Goal: Information Seeking & Learning: Learn about a topic

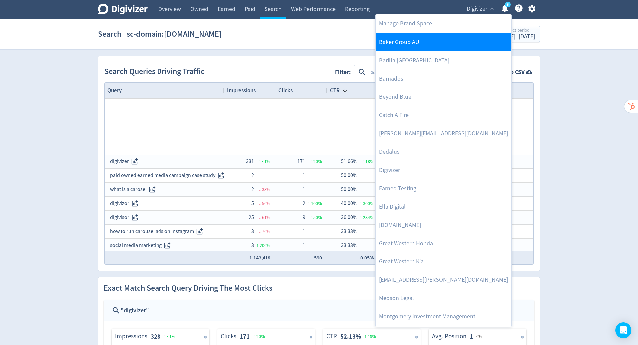
scroll to position [208, 0]
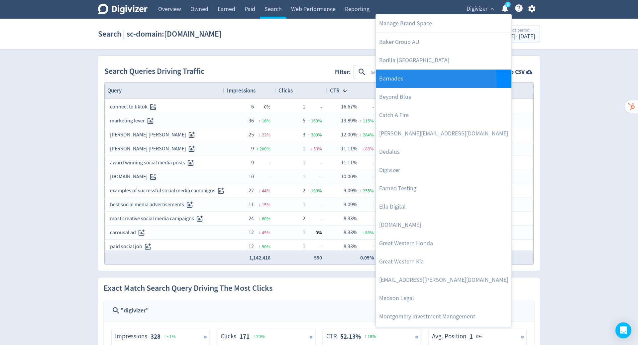
click at [414, 82] on link "Barnados" at bounding box center [444, 78] width 136 height 18
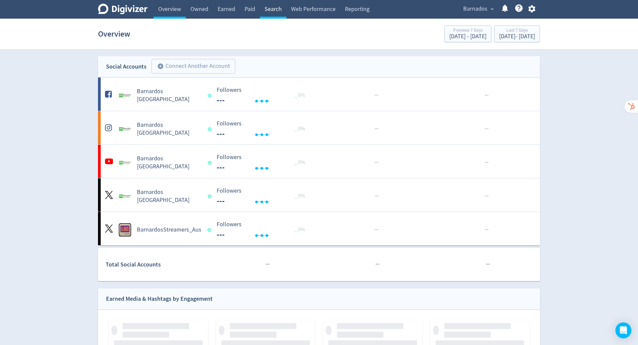
click at [276, 11] on link "Search" at bounding box center [273, 9] width 27 height 19
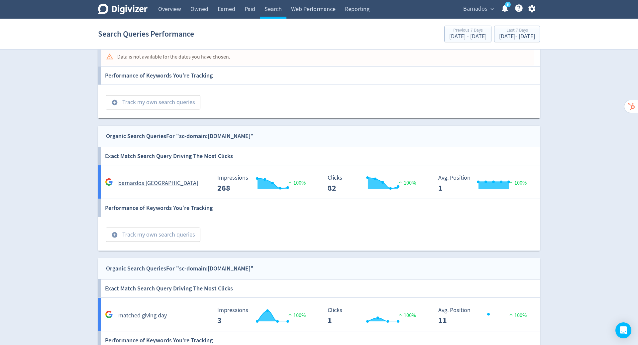
scroll to position [11, 0]
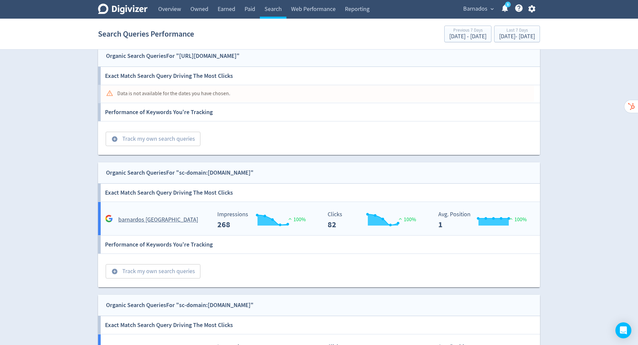
click at [151, 221] on h5 "barnardos [GEOGRAPHIC_DATA]" at bounding box center [158, 220] width 80 height 8
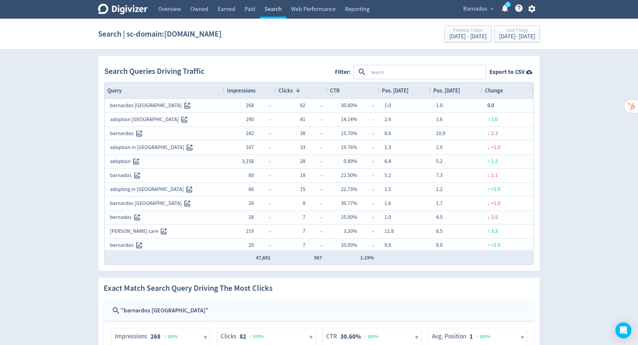
click at [275, 8] on link "Search" at bounding box center [273, 9] width 27 height 19
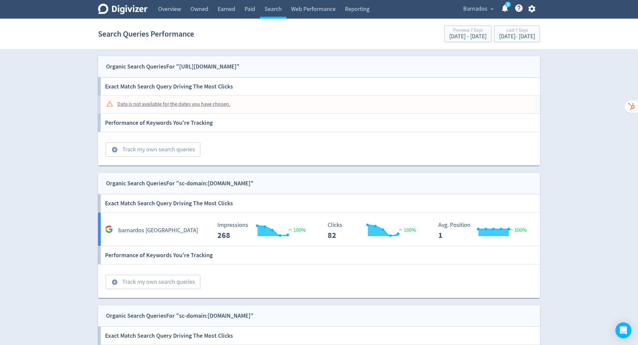
click at [217, 102] on div "Data is not available for the dates you have chosen." at bounding box center [173, 104] width 113 height 13
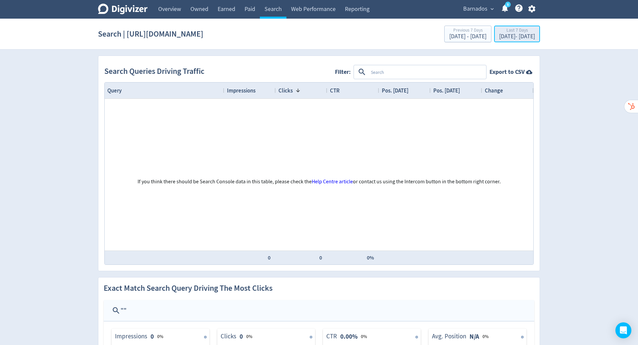
click at [511, 34] on div "[DATE] - [DATE]" at bounding box center [517, 37] width 36 height 6
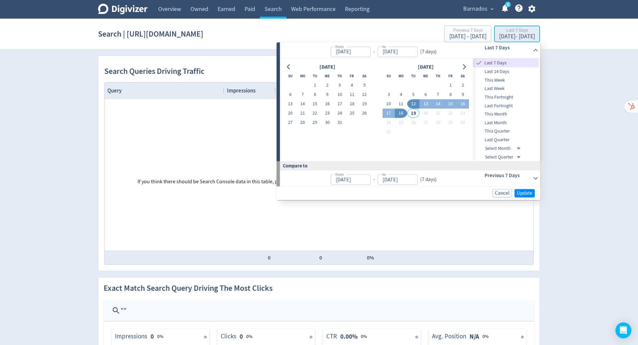
type input "[DATE]"
click at [415, 94] on button "5" at bounding box center [413, 94] width 12 height 9
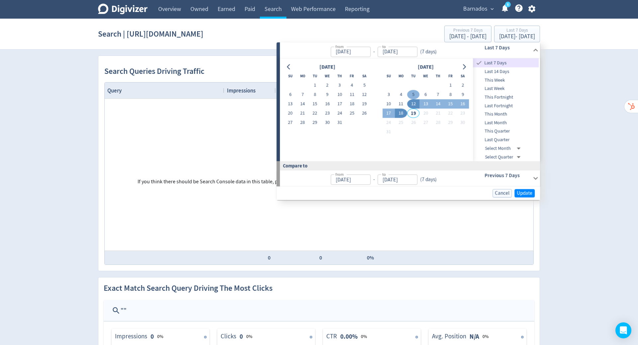
type input "[DATE]"
click at [403, 112] on button "18" at bounding box center [401, 113] width 12 height 9
type input "[DATE]"
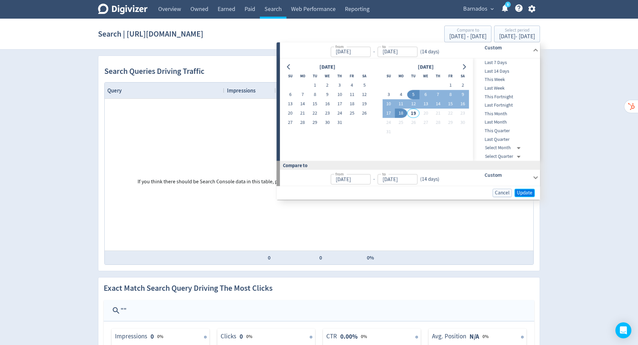
click at [531, 192] on span "Update" at bounding box center [525, 192] width 16 height 5
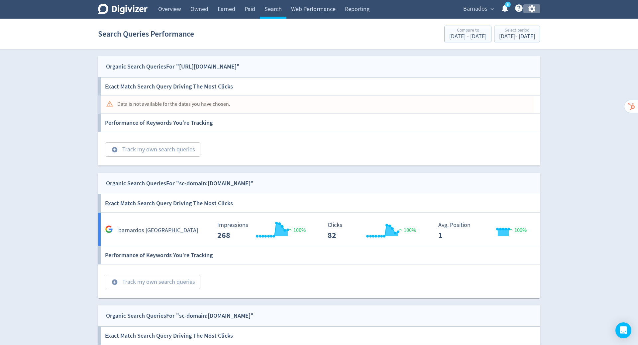
click at [529, 11] on icon "button" at bounding box center [532, 8] width 9 height 9
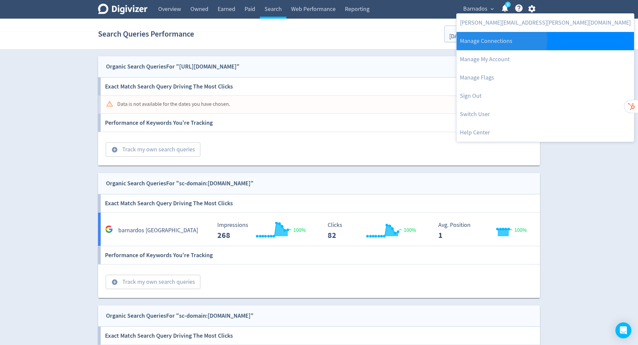
click at [501, 40] on link "Manage Connections" at bounding box center [546, 41] width 178 height 18
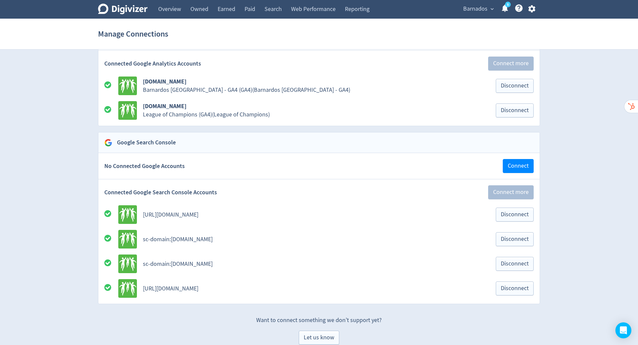
scroll to position [757, 0]
click at [274, 9] on link "Search" at bounding box center [273, 9] width 27 height 19
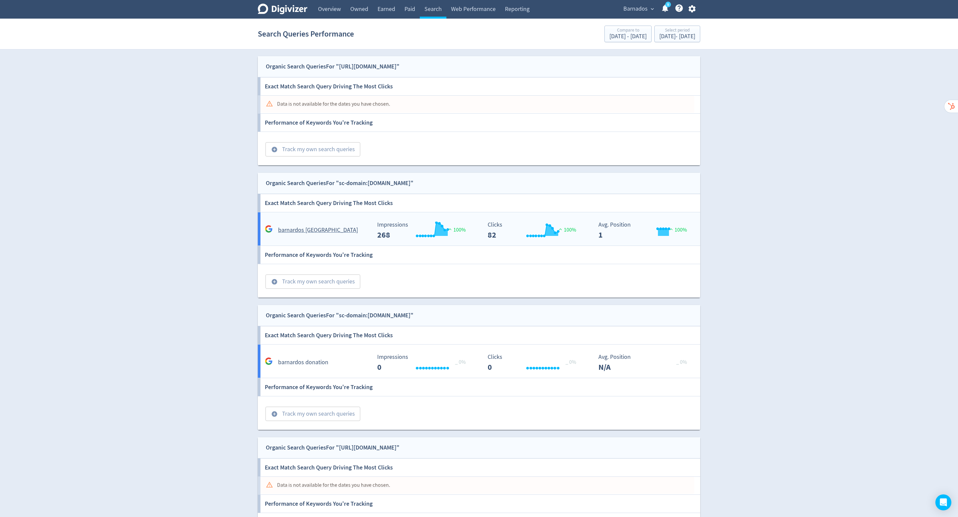
click at [322, 226] on h5 "barnardos [GEOGRAPHIC_DATA]" at bounding box center [318, 230] width 80 height 8
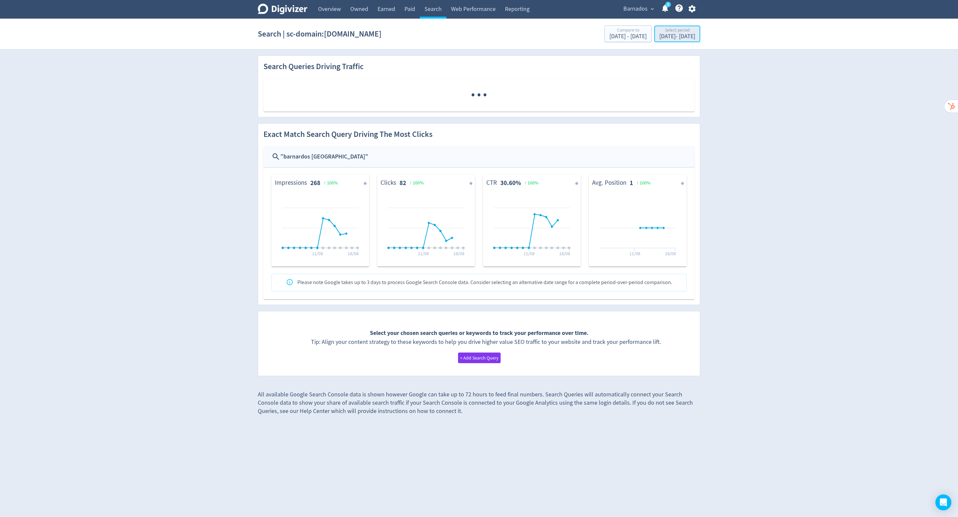
click at [638, 35] on div "[DATE] - [DATE]" at bounding box center [677, 37] width 36 height 6
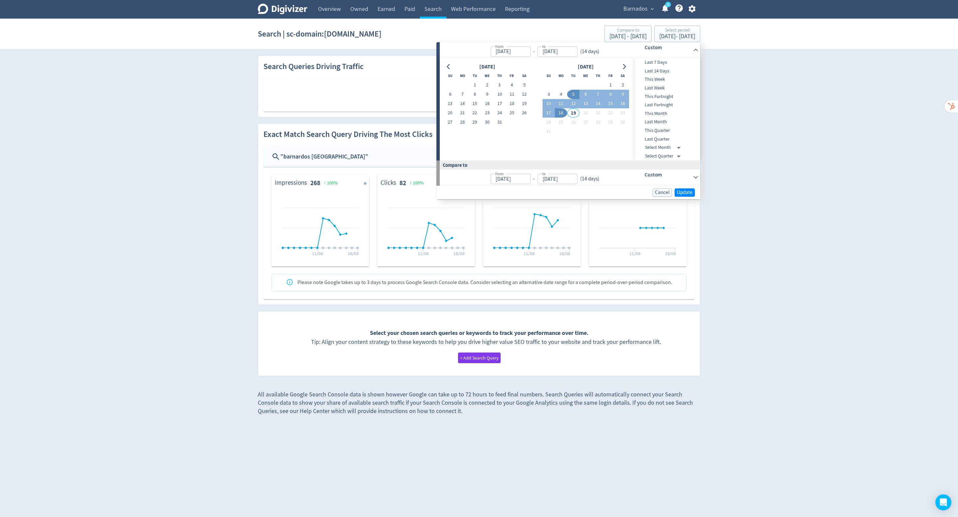
click at [559, 113] on button "18" at bounding box center [561, 112] width 12 height 9
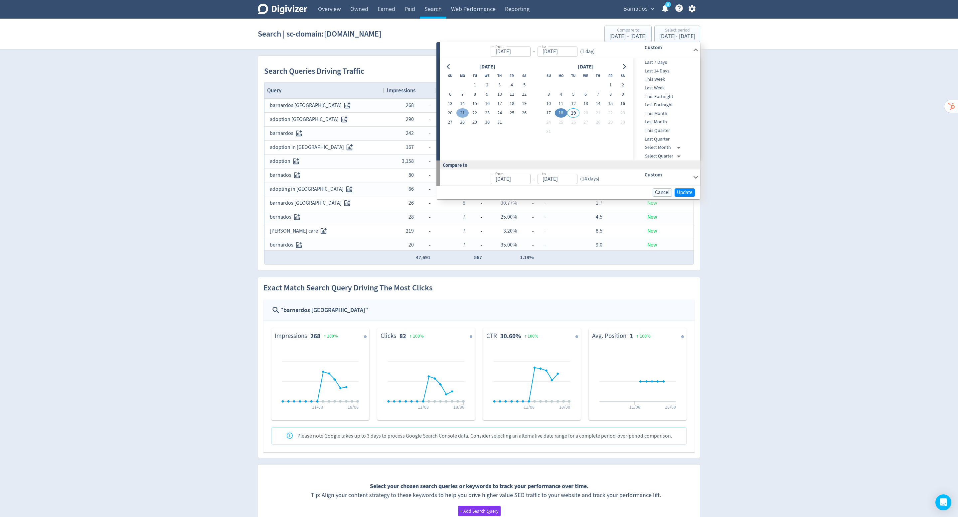
click at [461, 112] on button "21" at bounding box center [462, 112] width 12 height 9
type input "[DATE]"
click at [562, 113] on button "18" at bounding box center [561, 112] width 12 height 9
type input "[DATE]"
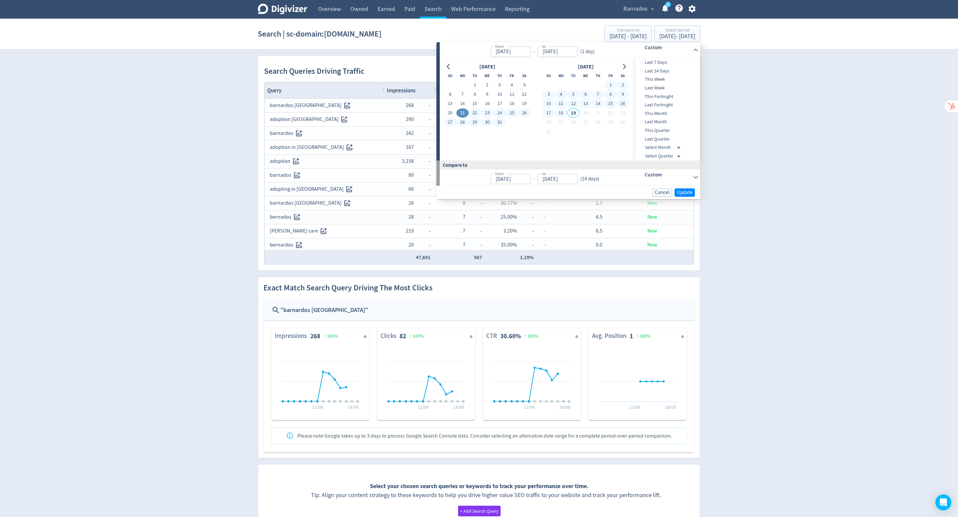
type input "[DATE]"
click at [638, 191] on span "Update" at bounding box center [685, 192] width 16 height 5
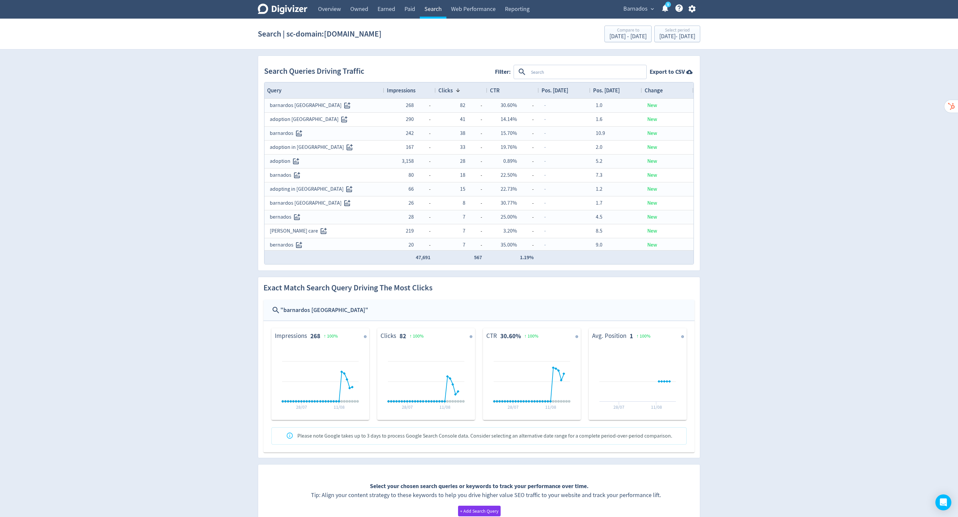
click at [433, 12] on link "Search" at bounding box center [433, 9] width 27 height 19
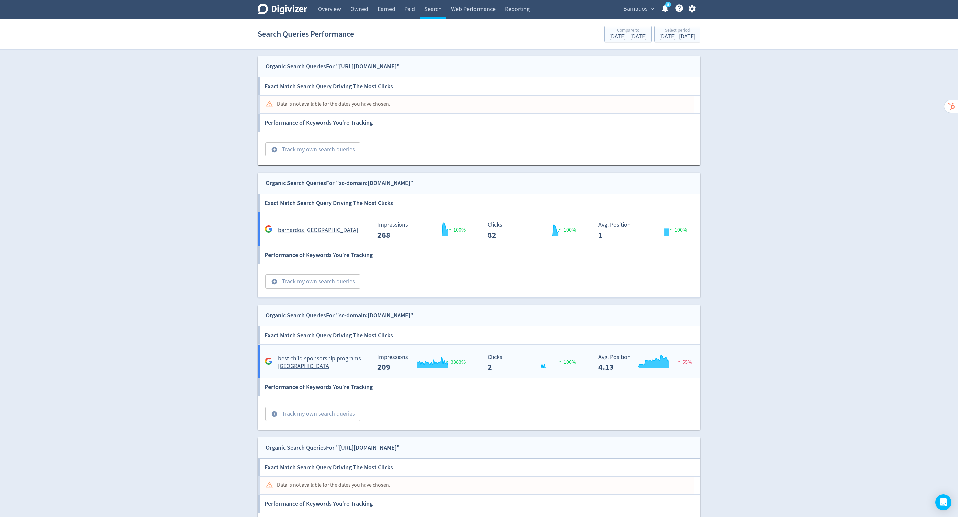
click at [328, 344] on h5 "best child sponsorship programs [GEOGRAPHIC_DATA]" at bounding box center [324, 363] width 93 height 16
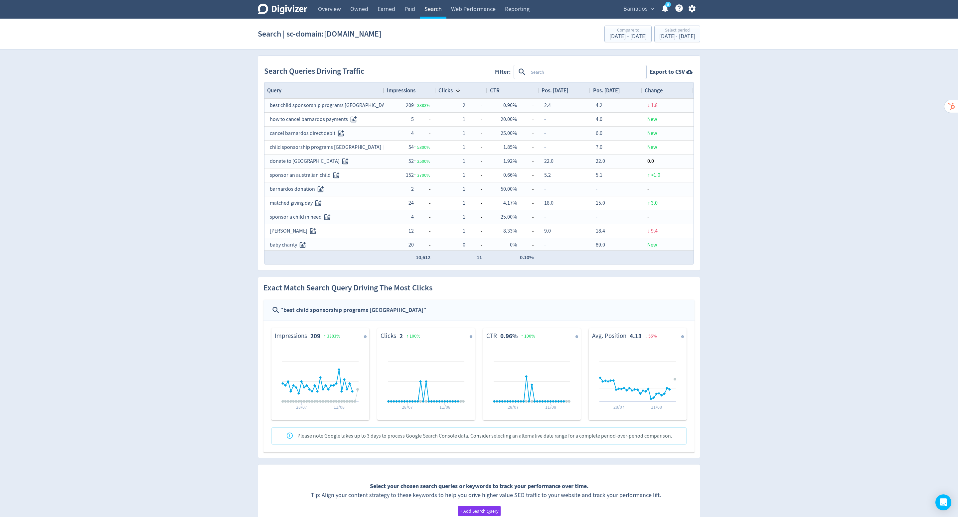
click at [435, 4] on link "Search" at bounding box center [433, 9] width 27 height 19
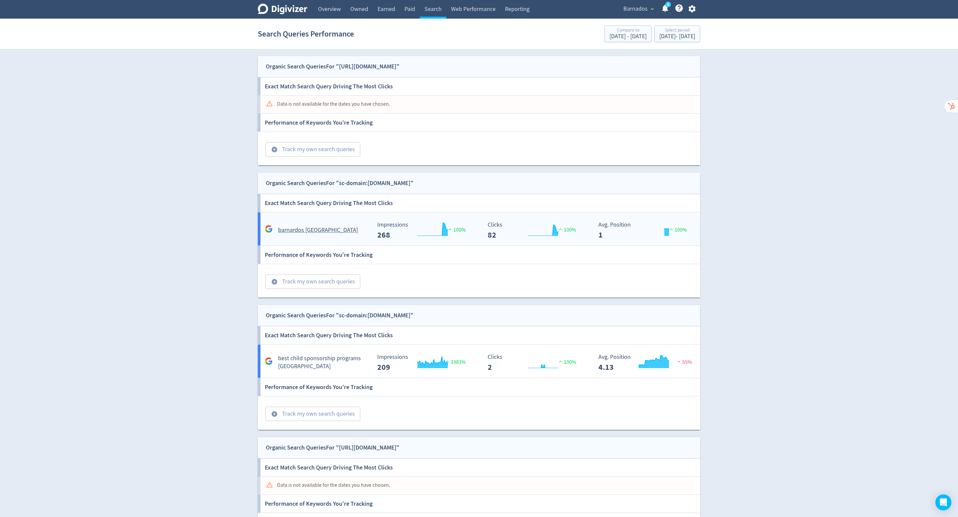
click at [345, 224] on div "barnardos [GEOGRAPHIC_DATA]" at bounding box center [315, 228] width 111 height 16
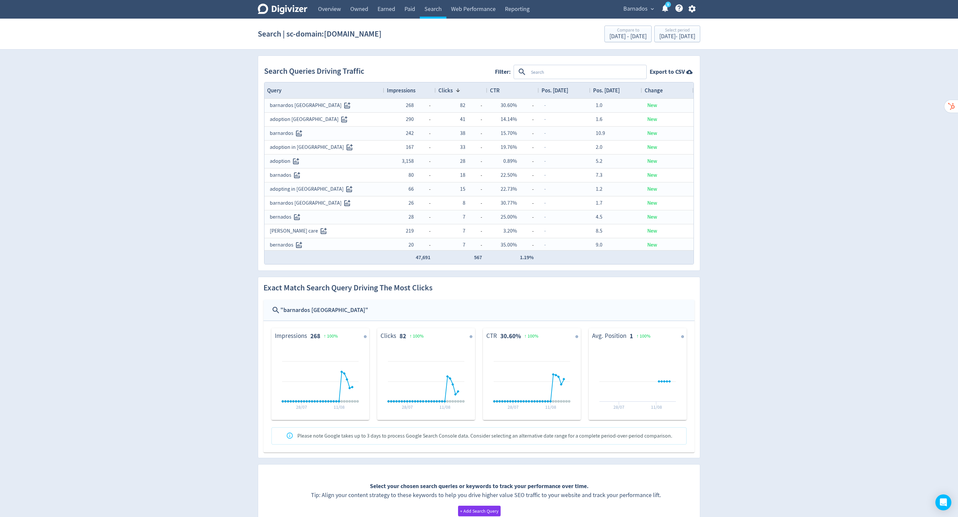
click at [342, 33] on h1 "Search | sc-domain:[DOMAIN_NAME]" at bounding box center [320, 33] width 124 height 21
click at [435, 10] on link "Search" at bounding box center [433, 9] width 27 height 19
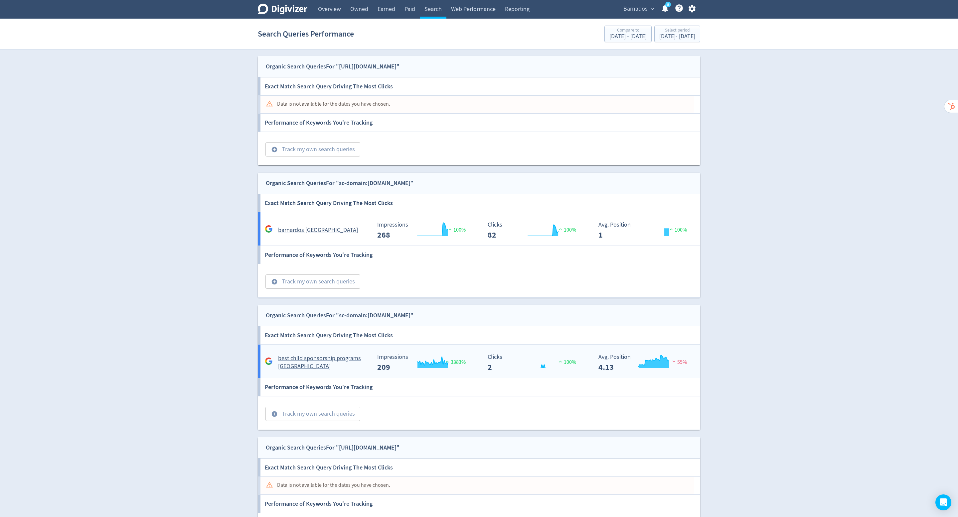
click at [357, 344] on h5 "best child sponsorship programs [GEOGRAPHIC_DATA]" at bounding box center [324, 363] width 93 height 16
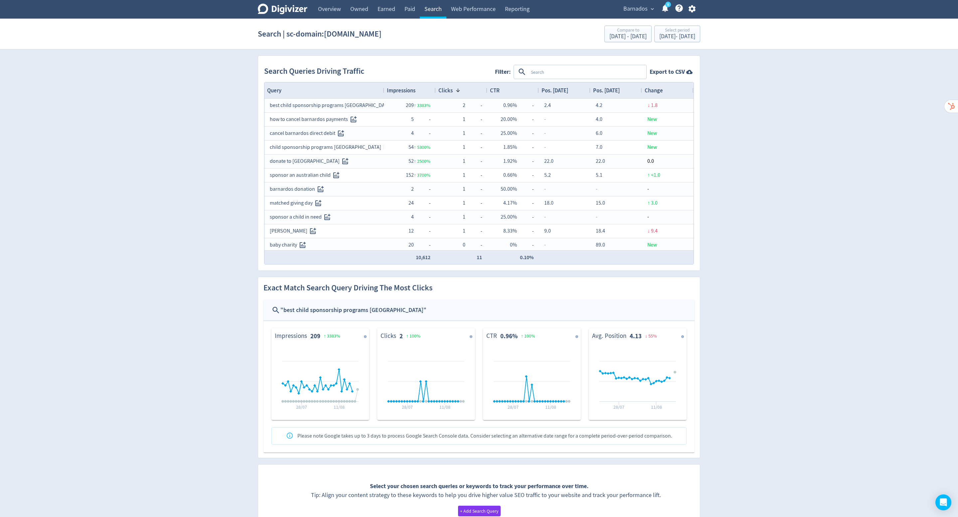
click at [440, 10] on link "Search" at bounding box center [433, 9] width 27 height 19
